Goal: Task Accomplishment & Management: Use online tool/utility

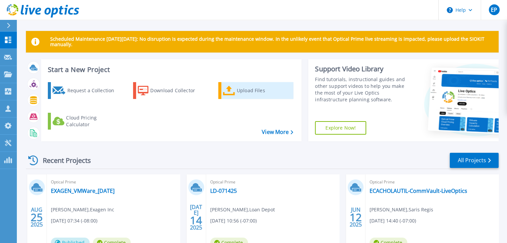
click at [246, 93] on div "Upload Files" at bounding box center [264, 90] width 54 height 13
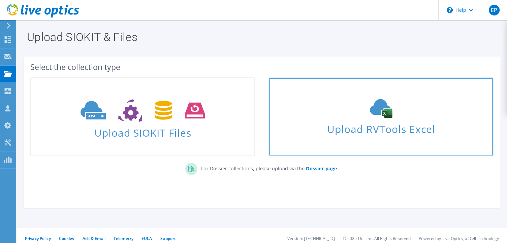
click at [385, 118] on icon at bounding box center [381, 108] width 101 height 19
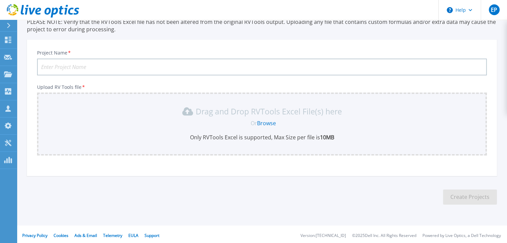
scroll to position [54, 0]
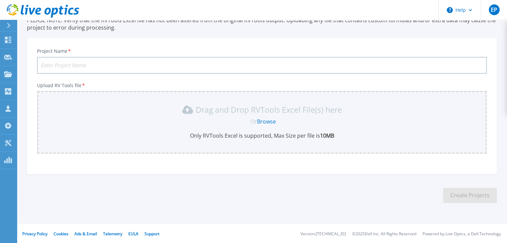
click at [65, 62] on input "Project Name *" at bounding box center [262, 65] width 450 height 17
click at [99, 64] on input "[PERSON_NAME] [PERSON_NAME] RVTools" at bounding box center [262, 65] width 450 height 17
type input "Gibson Dunn RVTools 9.2025"
click at [125, 86] on p "Upload RV Tools file *" at bounding box center [262, 85] width 450 height 5
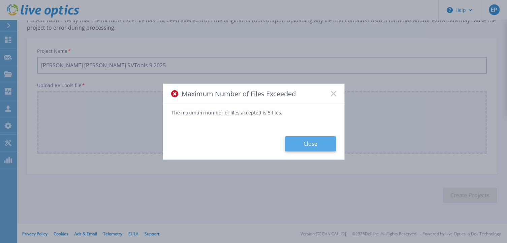
click at [311, 145] on button "Close" at bounding box center [310, 144] width 51 height 15
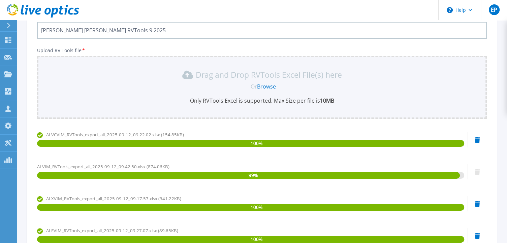
scroll to position [80, 0]
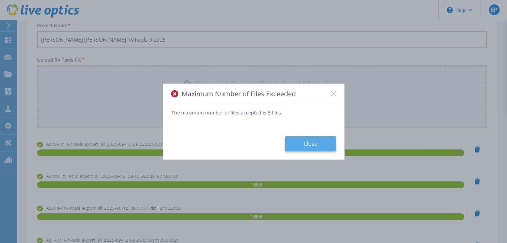
click at [301, 146] on button "Close" at bounding box center [310, 144] width 51 height 15
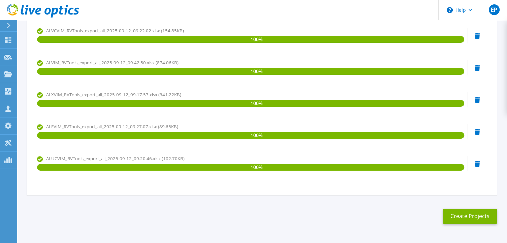
scroll to position [214, 0]
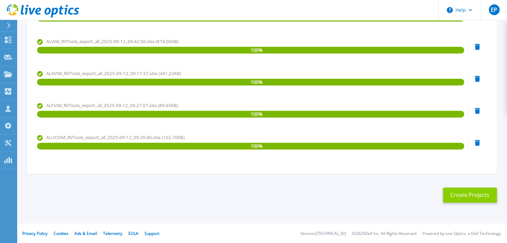
click at [468, 197] on button "Create Projects" at bounding box center [470, 195] width 54 height 15
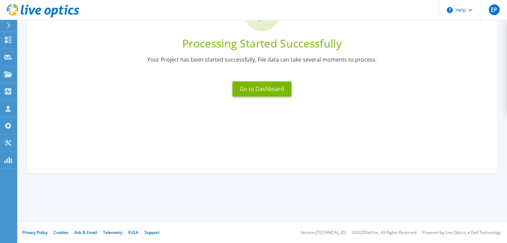
scroll to position [77, 0]
click at [261, 89] on button "Go to Dashboard" at bounding box center [262, 89] width 59 height 15
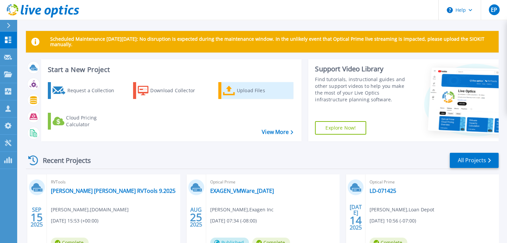
click at [251, 93] on div "Upload Files" at bounding box center [264, 90] width 54 height 13
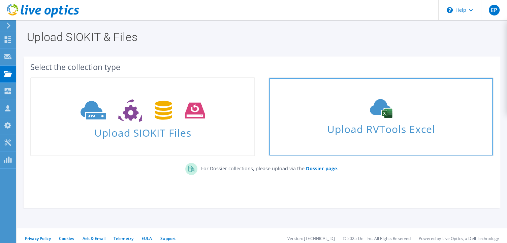
click at [330, 118] on div "Upload RVTools Excel" at bounding box center [380, 117] width 223 height 36
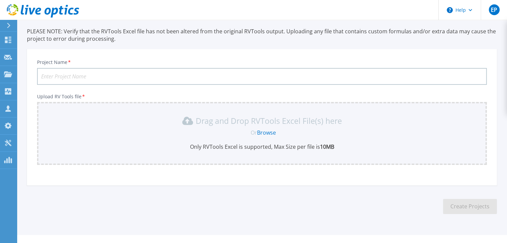
scroll to position [54, 0]
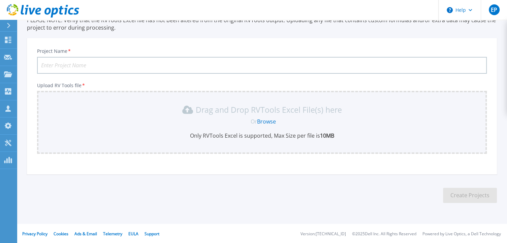
click at [104, 68] on input "Project Name *" at bounding box center [262, 65] width 450 height 17
type input "Gibson Dunn RVTools 9.2025 2nd Batch"
click at [116, 75] on div "Project Name * Gibson Dunn RVTools 9.2025 2nd Batch Upload RV Tools file * Drag…" at bounding box center [262, 108] width 470 height 132
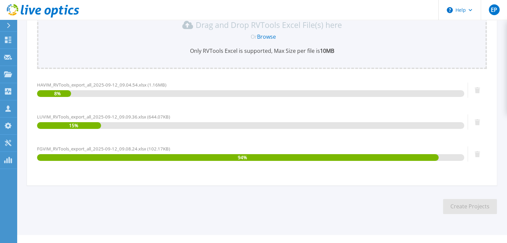
scroll to position [150, 0]
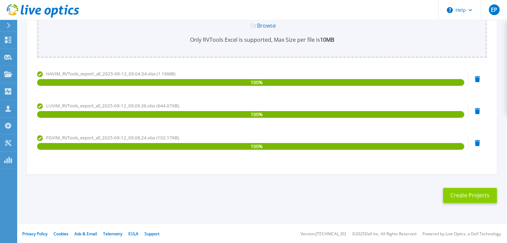
click at [474, 195] on button "Create Projects" at bounding box center [470, 195] width 54 height 15
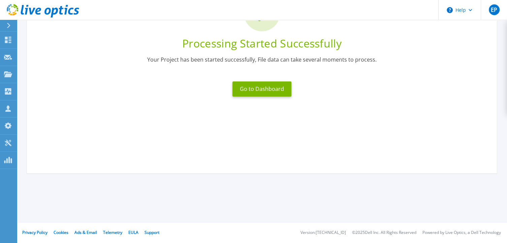
scroll to position [77, 0]
click at [259, 92] on button "Go to Dashboard" at bounding box center [262, 89] width 59 height 15
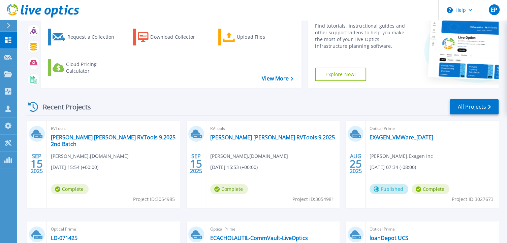
scroll to position [54, 0]
click at [250, 139] on link "Gibson Dunn RVTools 9.2025" at bounding box center [272, 137] width 125 height 7
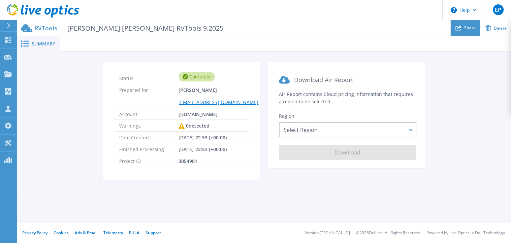
click at [467, 30] on span "Share" at bounding box center [470, 28] width 11 height 4
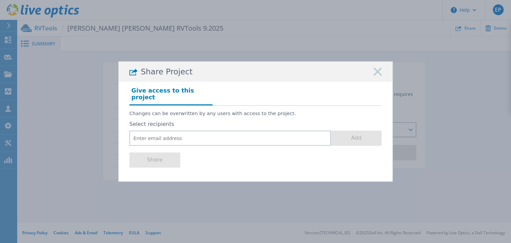
click at [378, 76] on rect at bounding box center [377, 71] width 9 height 9
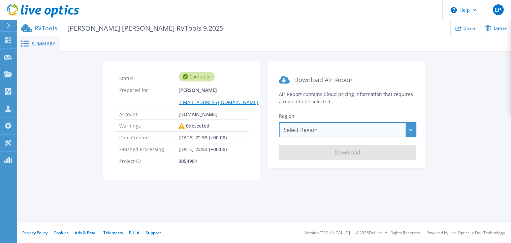
click at [310, 130] on div "Select Region Asia Pacific (Hong Kong) Asia Pacific (Mumbai) Asia Pacific (Seou…" at bounding box center [348, 129] width 138 height 15
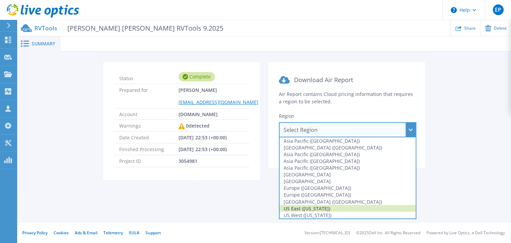
click at [313, 209] on div "US East (Virginia)" at bounding box center [348, 208] width 136 height 7
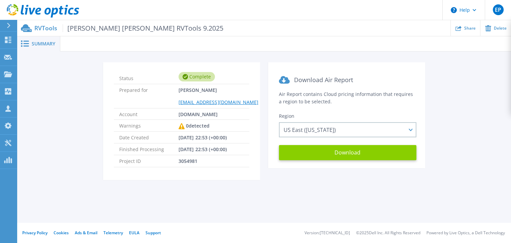
click at [325, 152] on button "Download" at bounding box center [348, 152] width 138 height 15
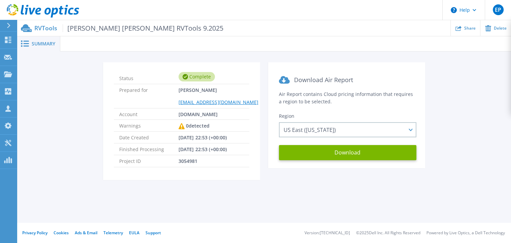
click at [35, 43] on span "Summary" at bounding box center [44, 43] width 24 height 5
click at [9, 39] on icon at bounding box center [8, 40] width 6 height 6
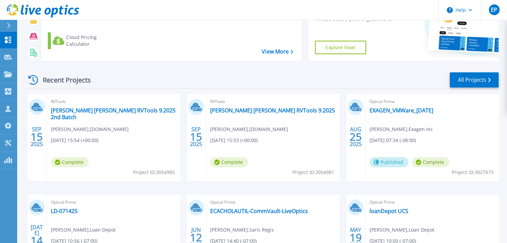
scroll to position [81, 0]
click at [241, 111] on link "[PERSON_NAME] [PERSON_NAME] RVTools 9.2025" at bounding box center [272, 110] width 125 height 7
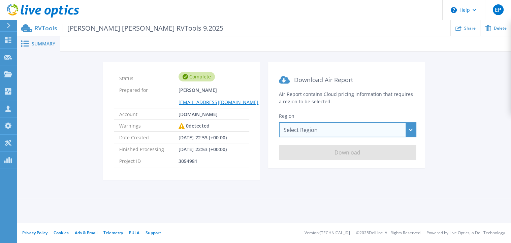
click at [326, 131] on div "Select Region Asia Pacific (Hong Kong) Asia Pacific (Mumbai) Asia Pacific (Seou…" at bounding box center [348, 129] width 138 height 15
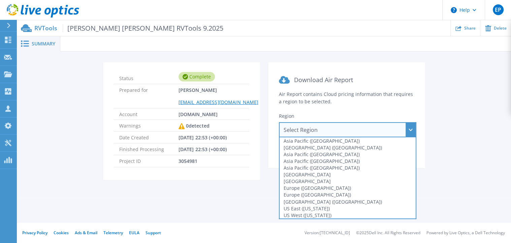
click at [57, 102] on div "Status Complete Prepared for Eli Posner Eli_Posner@shi.com Account shi.com Warn…" at bounding box center [264, 125] width 474 height 126
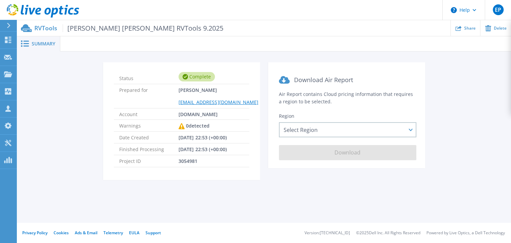
click at [45, 25] on p "RVTools Gibson Dunn RVTools 9.2025" at bounding box center [128, 28] width 189 height 8
click at [9, 41] on icon at bounding box center [8, 40] width 8 height 6
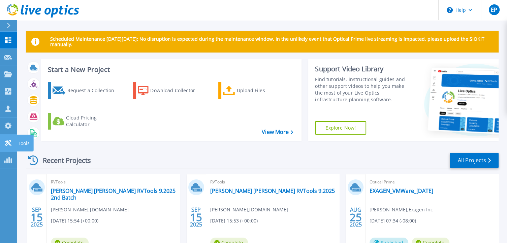
click at [9, 140] on icon at bounding box center [8, 143] width 8 height 6
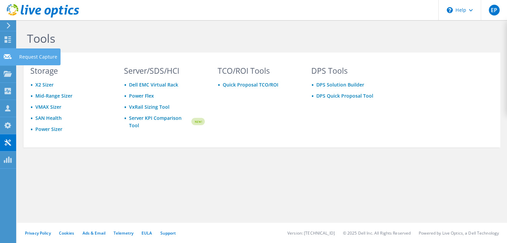
click at [5, 57] on icon at bounding box center [8, 57] width 8 height 6
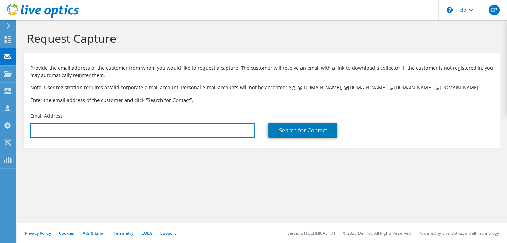
type input "[EMAIL_ADDRESS][DOMAIN_NAME]"
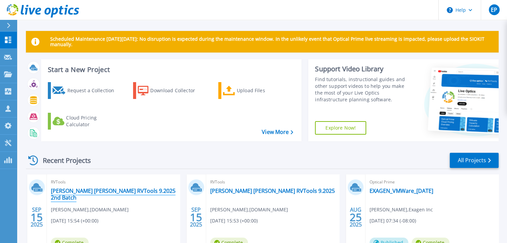
click at [103, 192] on link "[PERSON_NAME] [PERSON_NAME] RVTools 9.2025 2nd Batch" at bounding box center [113, 194] width 125 height 13
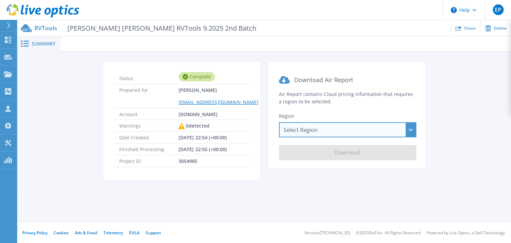
click at [328, 131] on div "Select Region [GEOGRAPHIC_DATA] ([GEOGRAPHIC_DATA]) [GEOGRAPHIC_DATA] ([GEOGRAP…" at bounding box center [348, 129] width 138 height 15
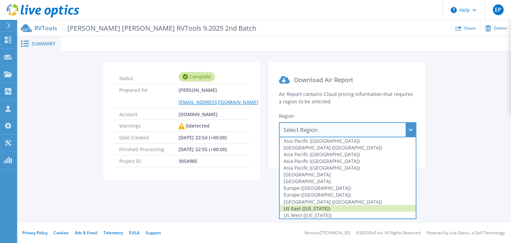
click at [313, 208] on div "US East ([US_STATE])" at bounding box center [348, 208] width 136 height 7
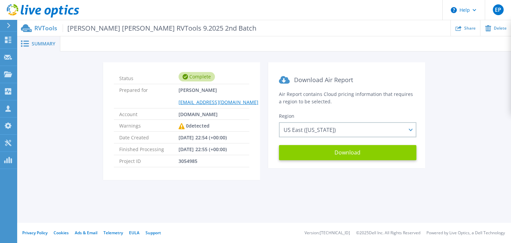
click at [321, 150] on button "Download" at bounding box center [348, 152] width 138 height 15
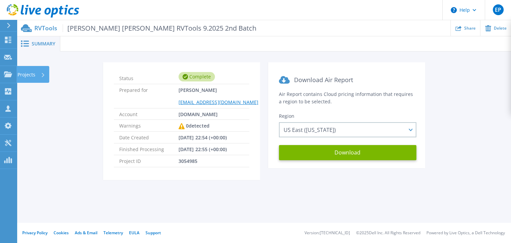
click at [35, 76] on div "Projects" at bounding box center [32, 75] width 28 height 18
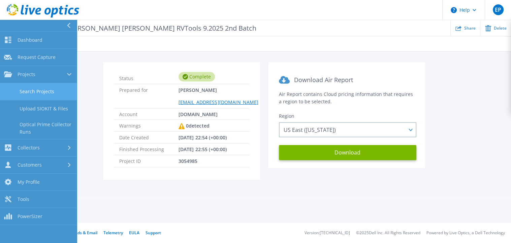
click at [44, 92] on link "Search Projects" at bounding box center [38, 91] width 77 height 17
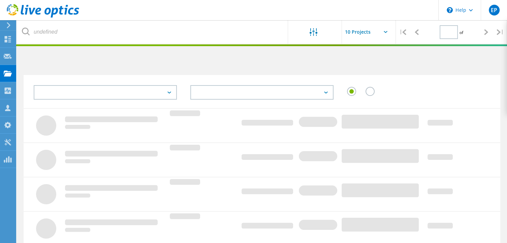
type input "1"
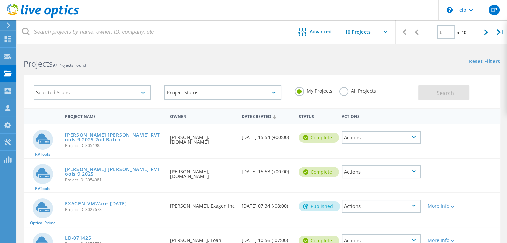
click at [375, 140] on div "Actions" at bounding box center [381, 137] width 79 height 13
click at [367, 127] on div "Project Details" at bounding box center [381, 127] width 78 height 10
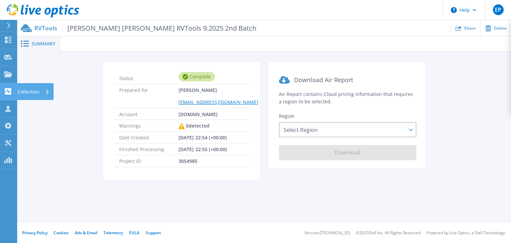
click at [7, 91] on icon at bounding box center [8, 91] width 8 height 6
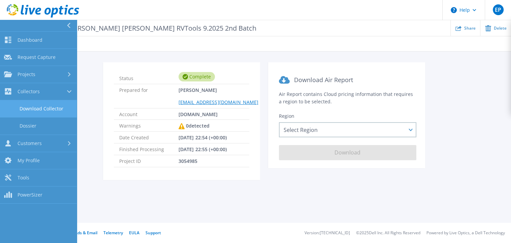
click at [35, 108] on link "Download Collector" at bounding box center [38, 108] width 77 height 17
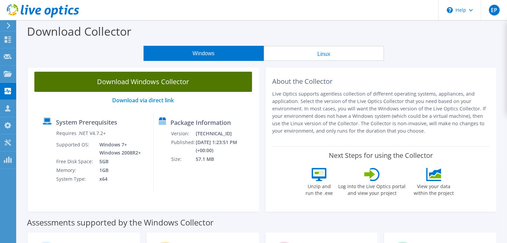
click at [141, 83] on link "Download Windows Collector" at bounding box center [143, 82] width 218 height 20
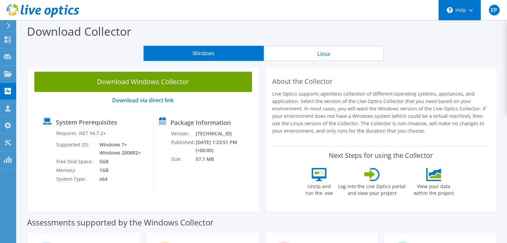
click at [462, 10] on div "\n Help" at bounding box center [460, 10] width 42 height 20
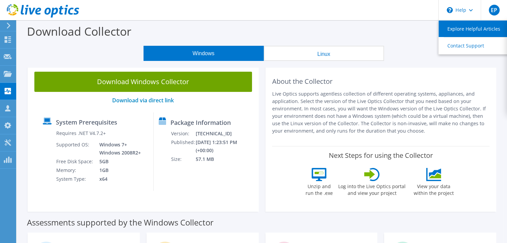
click at [473, 30] on link "Explore Helpful Articles" at bounding box center [476, 29] width 75 height 17
